Goal: Check status: Check status

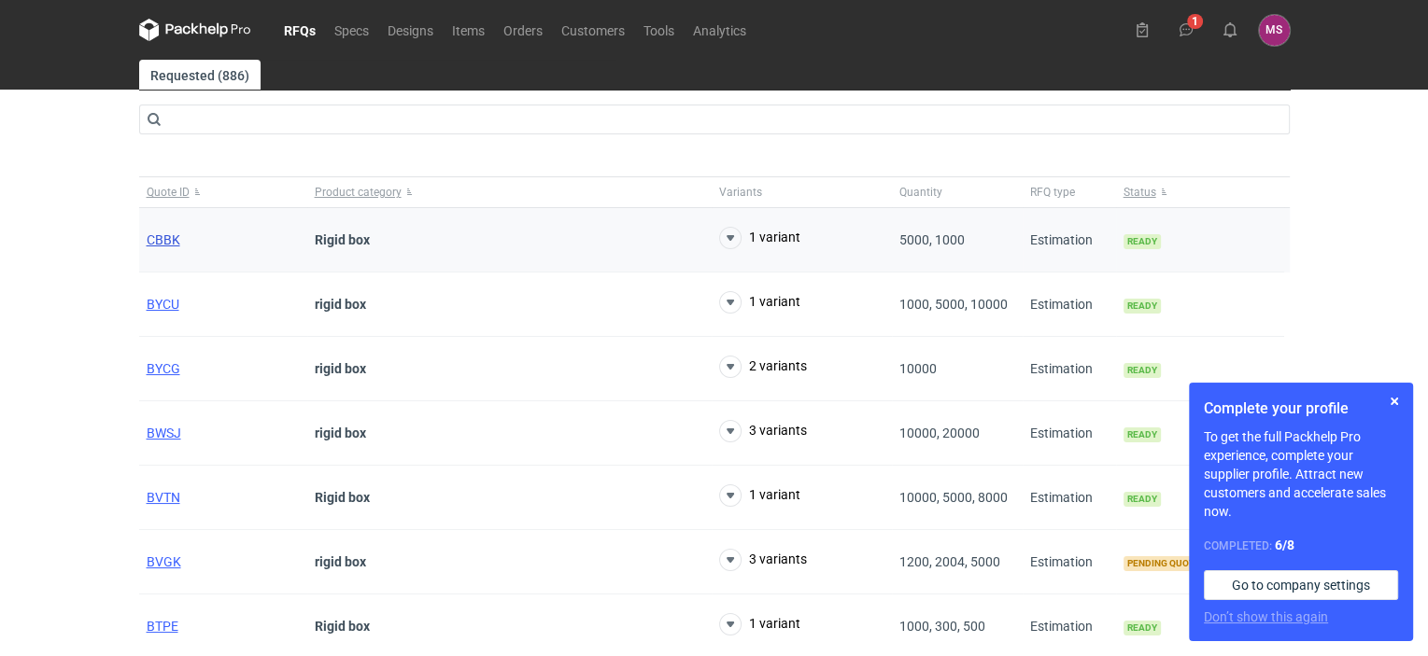
click at [162, 242] on span "CBBK" at bounding box center [164, 239] width 34 height 15
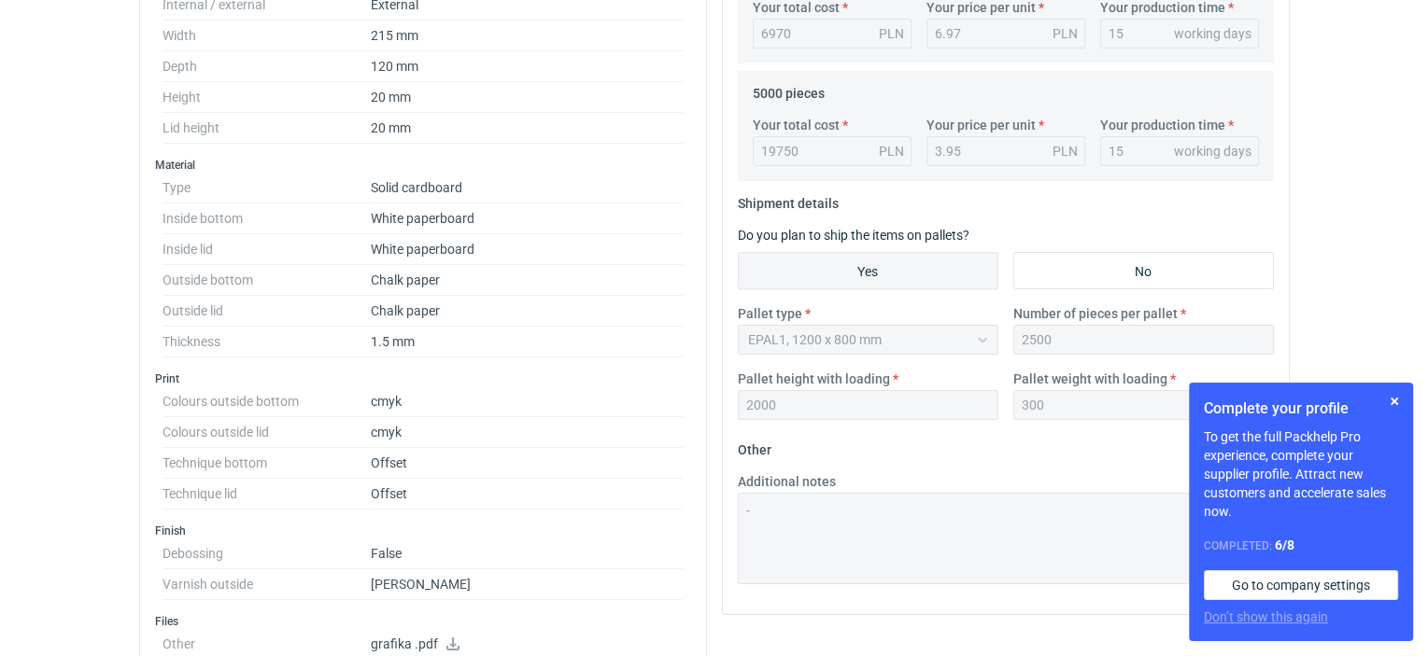
scroll to position [934, 0]
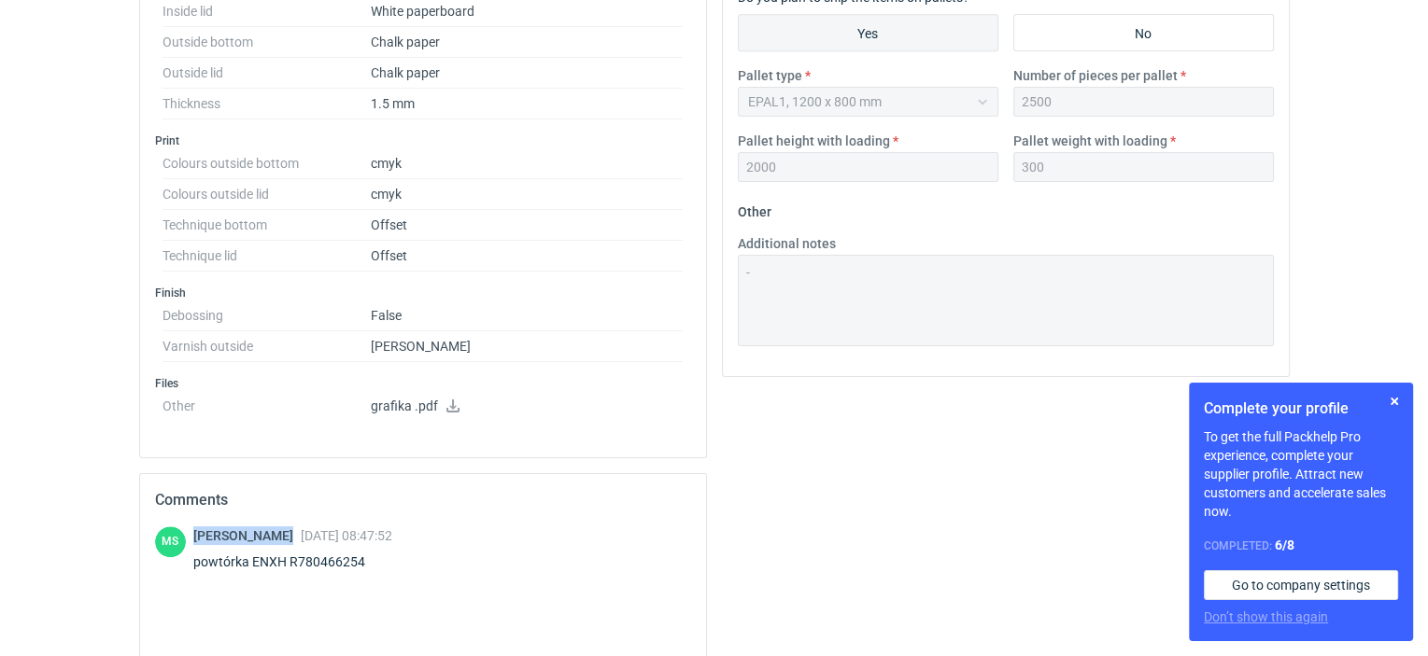
drag, startPoint x: 268, startPoint y: 533, endPoint x: 190, endPoint y: 530, distance: 78.5
click at [190, 530] on div "[PERSON_NAME] [DATE] 08:47:52 powtórka ENXH R780466254" at bounding box center [423, 553] width 536 height 52
copy span "[PERSON_NAME]"
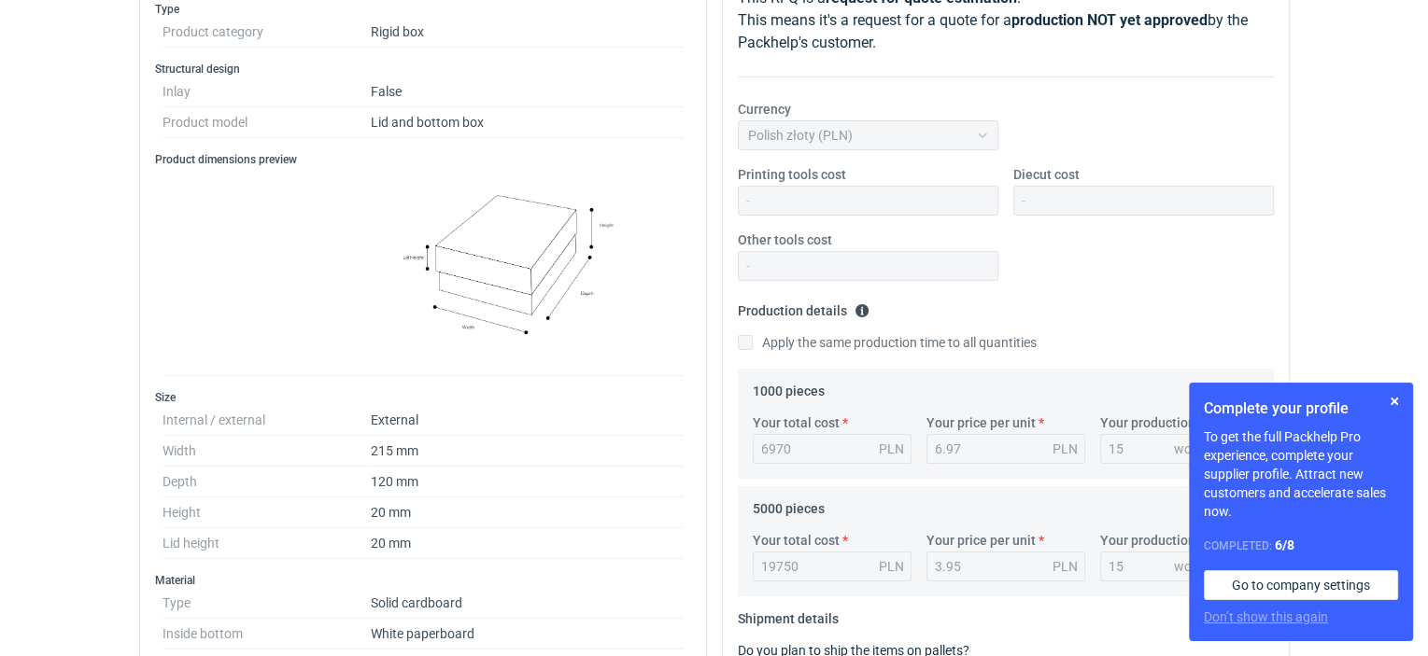
scroll to position [747, 0]
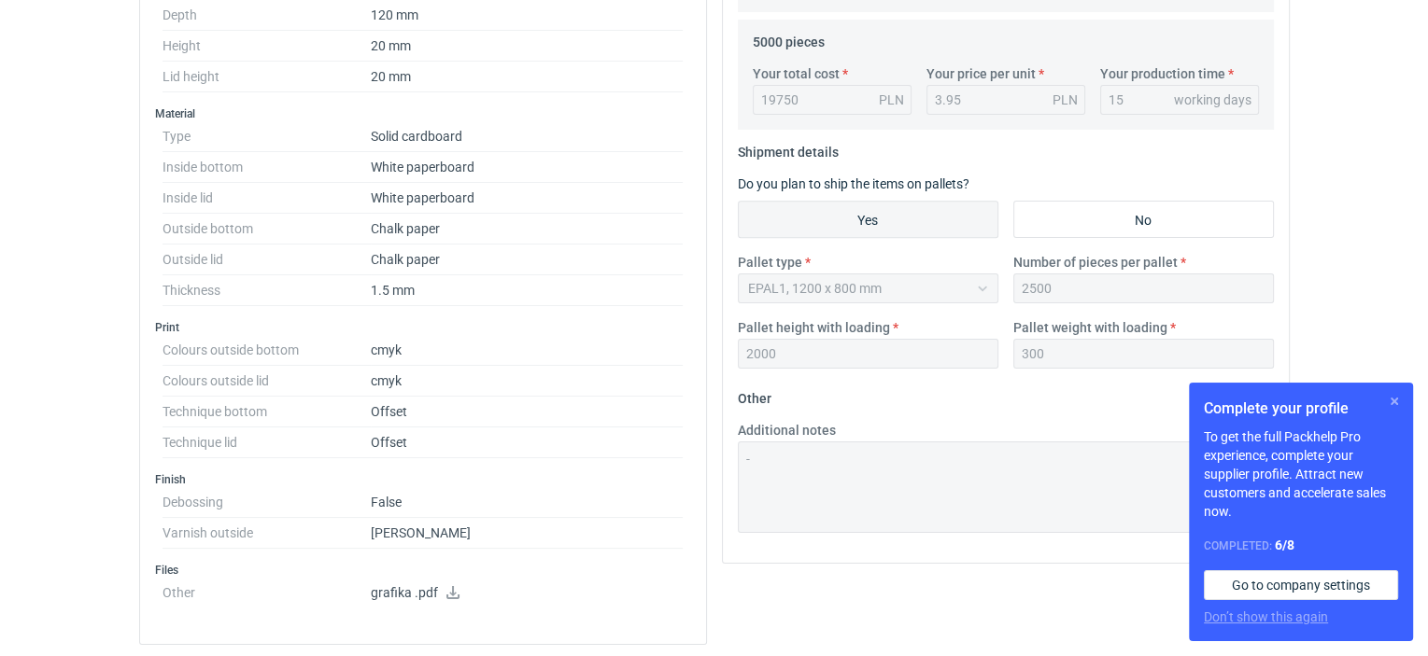
click at [1389, 400] on button "button" at bounding box center [1394, 401] width 22 height 22
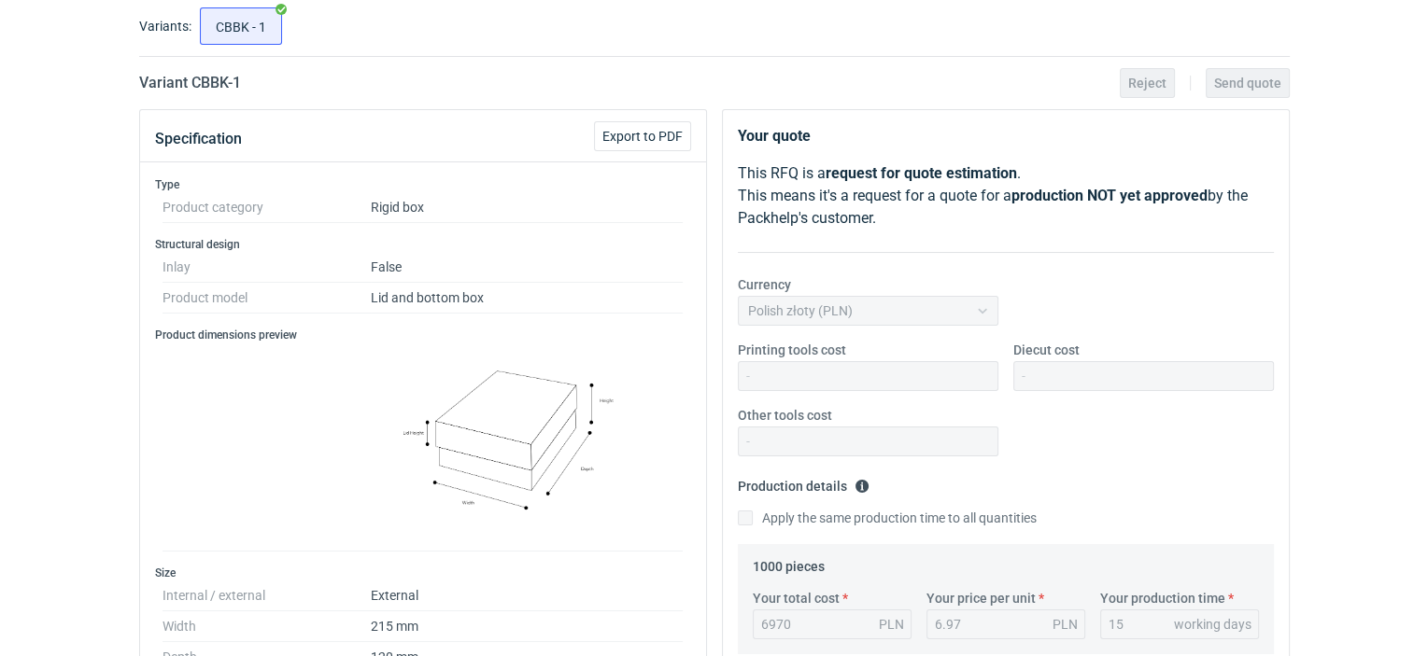
scroll to position [0, 0]
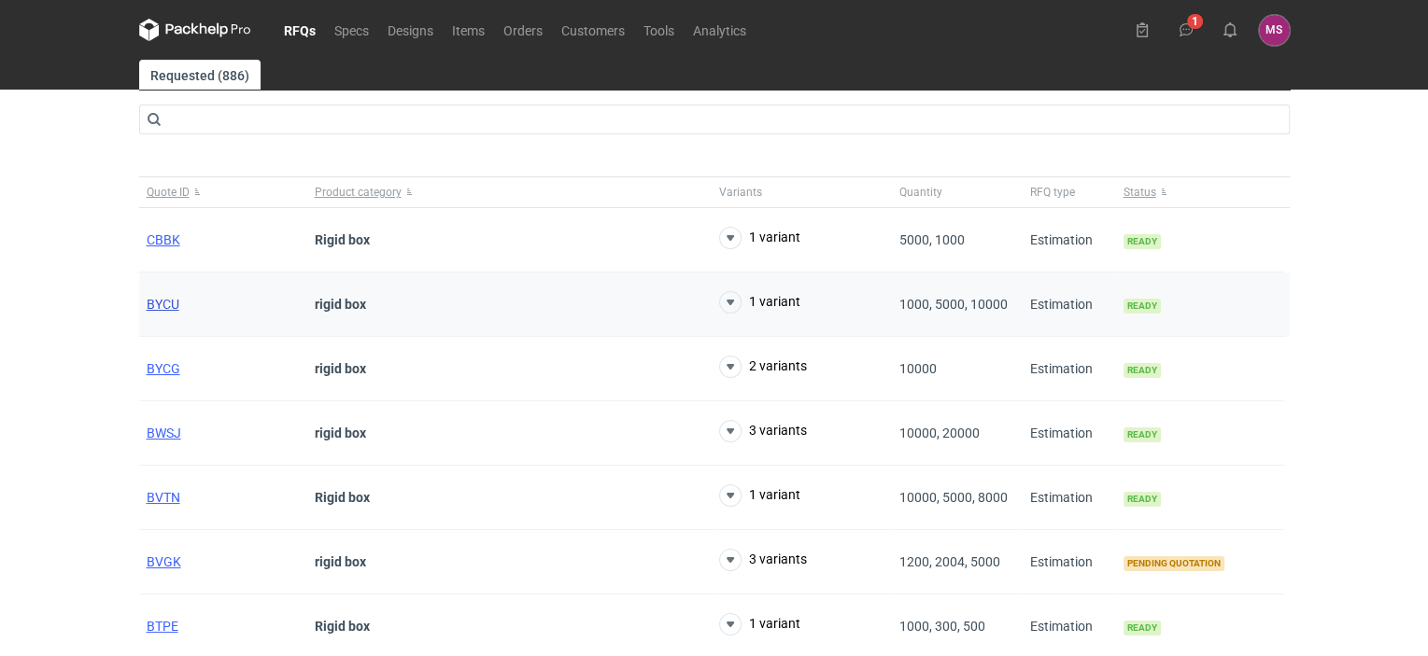
click at [164, 301] on span "BYCU" at bounding box center [163, 304] width 33 height 15
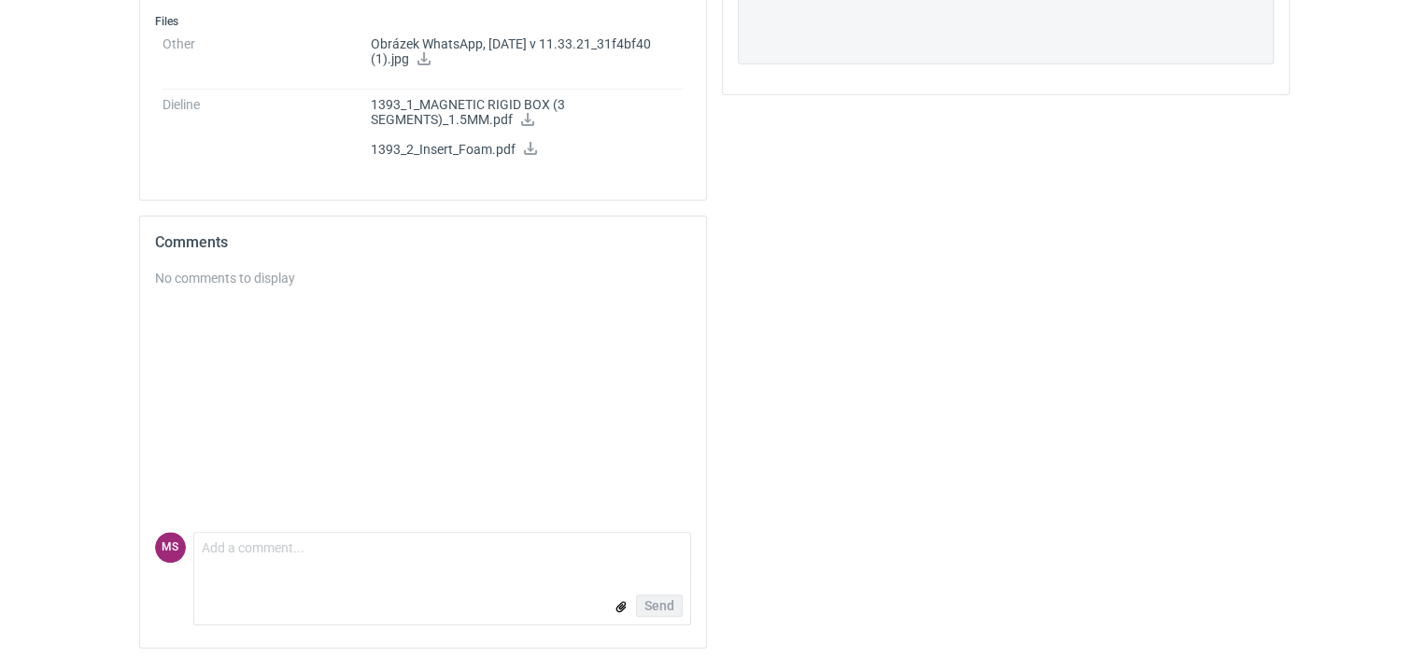
scroll to position [1240, 0]
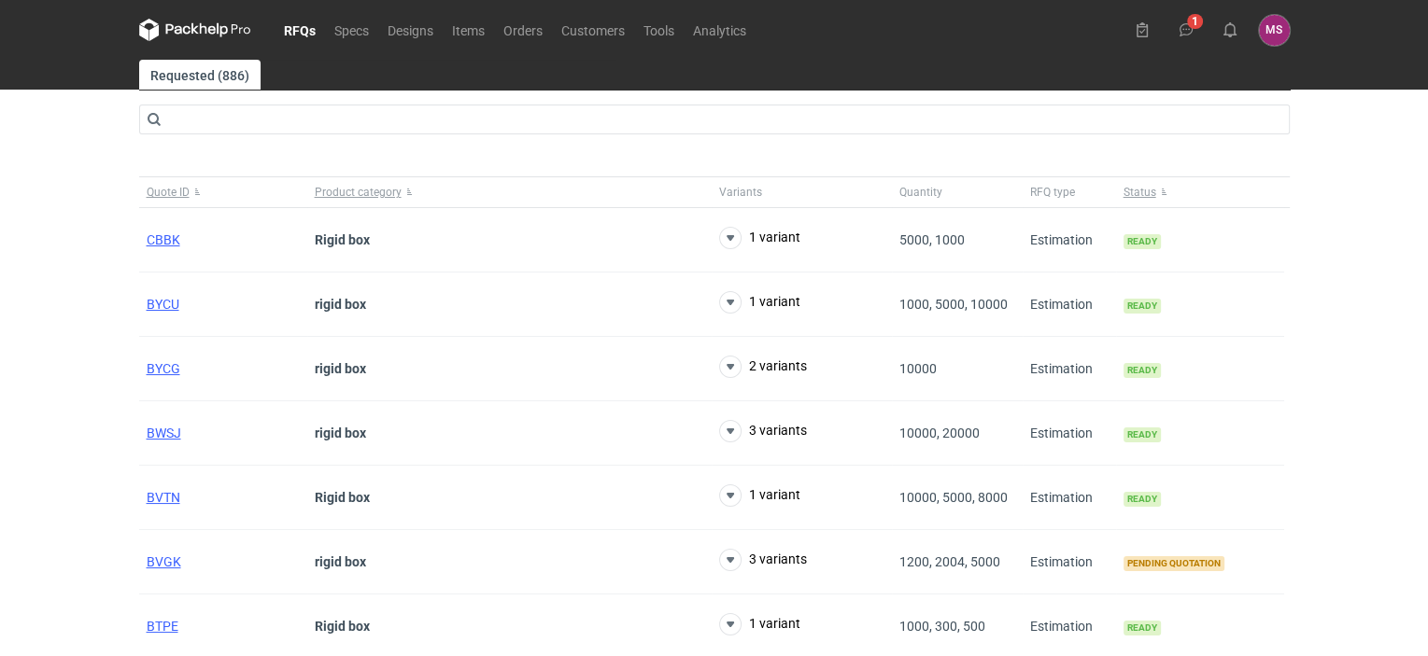
scroll to position [253, 0]
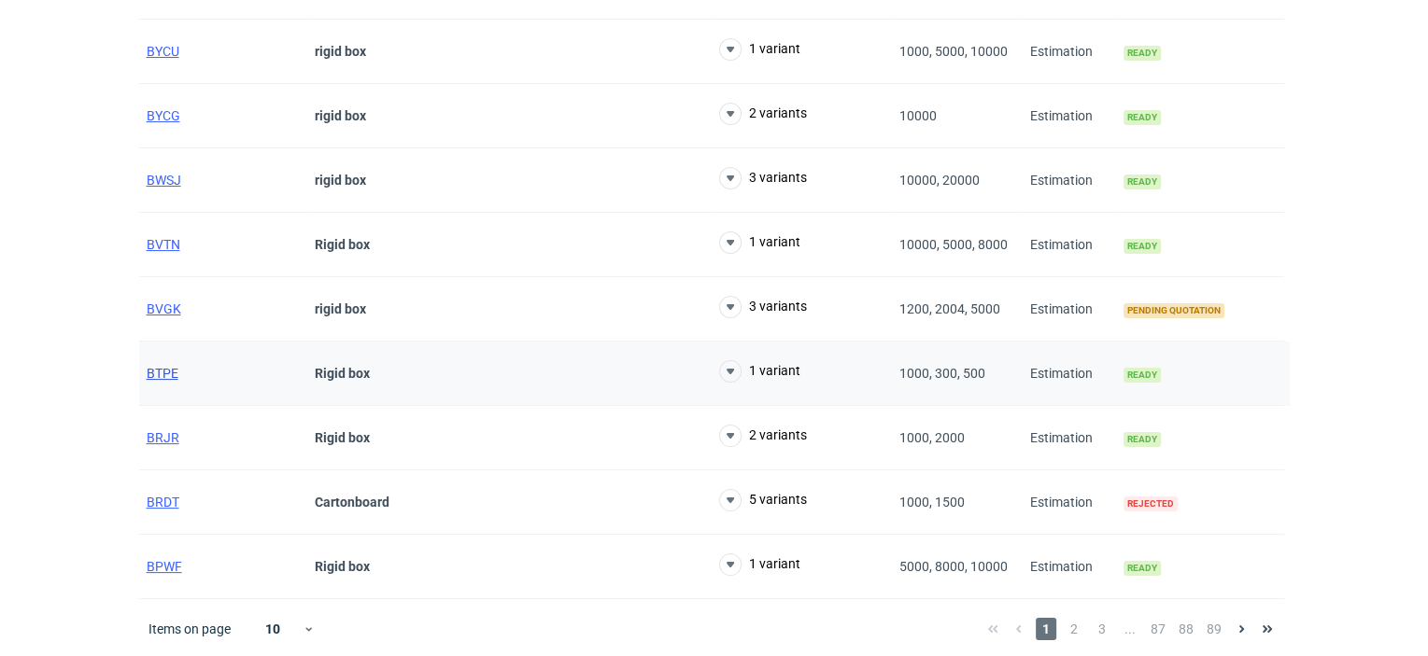
click at [154, 370] on span "BTPE" at bounding box center [163, 373] width 32 height 15
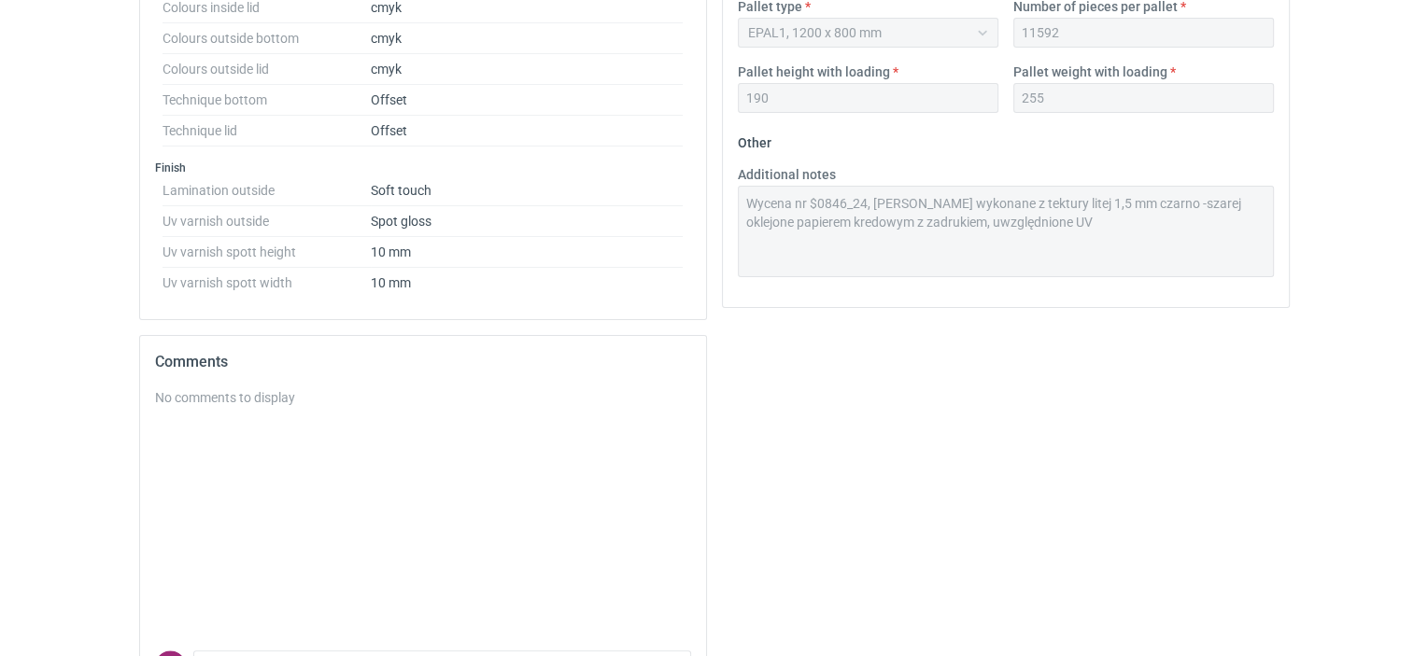
scroll to position [1241, 0]
